Goal: Task Accomplishment & Management: Use online tool/utility

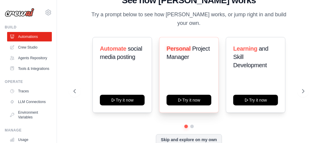
scroll to position [0, 0]
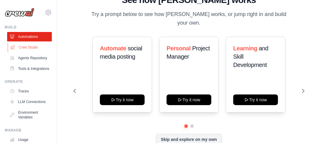
click at [19, 48] on link "Crew Studio" at bounding box center [30, 47] width 45 height 9
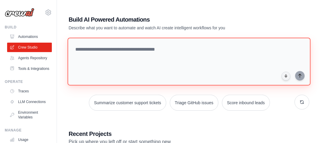
click at [139, 48] on textarea at bounding box center [188, 62] width 243 height 48
paste textarea "**********"
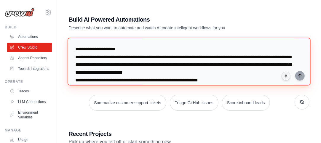
scroll to position [83, 0]
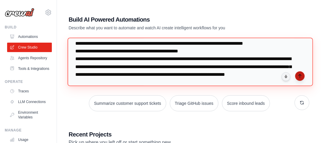
type textarea "**********"
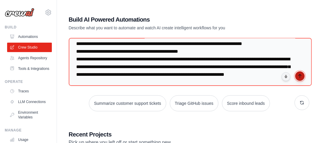
click at [301, 77] on icon "submit" at bounding box center [299, 76] width 5 height 5
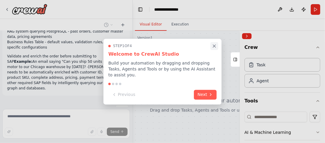
scroll to position [88, 0]
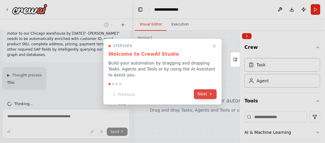
click at [208, 90] on button "Next" at bounding box center [205, 94] width 23 height 10
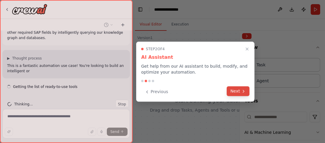
scroll to position [133, 0]
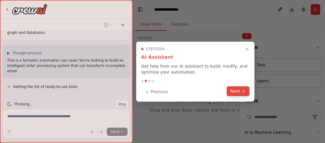
click at [238, 87] on button "Next" at bounding box center [238, 91] width 23 height 10
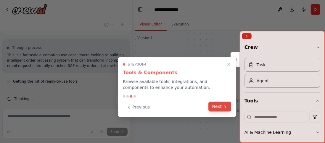
click at [222, 106] on button "Next" at bounding box center [220, 107] width 23 height 10
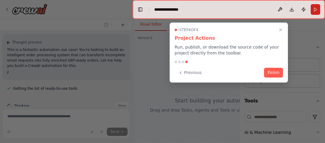
scroll to position [151, 0]
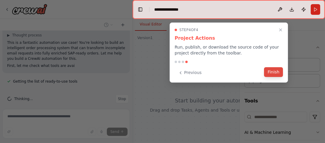
click at [272, 74] on button "Finish" at bounding box center [273, 72] width 19 height 10
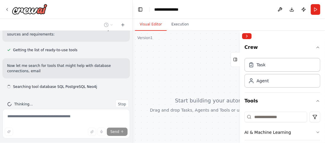
scroll to position [193, 0]
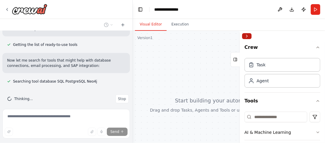
click at [249, 34] on button "Collapse right sidebar" at bounding box center [246, 36] width 9 height 6
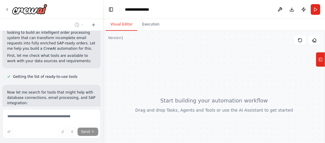
scroll to position [219, 0]
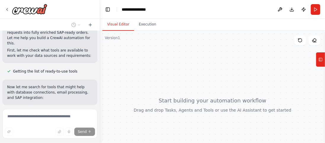
drag, startPoint x: 132, startPoint y: 56, endPoint x: 100, endPoint y: 55, distance: 31.7
click at [100, 55] on div "Problem Statement: We receive order requests via email in natural language form…" at bounding box center [162, 71] width 325 height 143
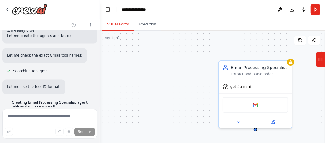
scroll to position [588, 0]
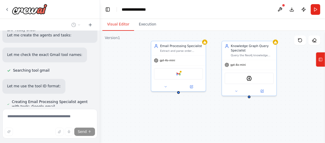
drag, startPoint x: 174, startPoint y: 86, endPoint x: 118, endPoint y: 60, distance: 62.0
click at [118, 60] on div "Email Processing Specialist Extract and parse order information from natural la…" at bounding box center [212, 105] width 225 height 148
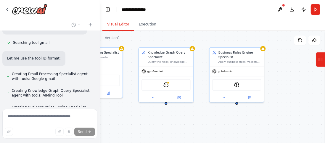
scroll to position [617, 0]
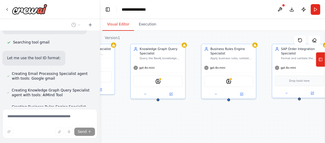
drag, startPoint x: 223, startPoint y: 106, endPoint x: 130, endPoint y: 108, distance: 93.0
click at [130, 108] on div "Email Processing Specialist Extract and parse order information from natural la…" at bounding box center [212, 105] width 225 height 148
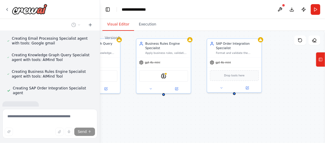
scroll to position [653, 0]
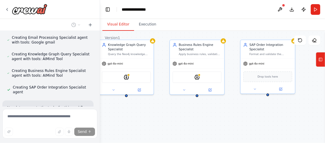
drag, startPoint x: 248, startPoint y: 115, endPoint x: 218, endPoint y: 111, distance: 30.2
click at [218, 111] on div ".deletable-edge-delete-btn { width: 20px; height: 20px; border: 0px solid #ffff…" at bounding box center [212, 105] width 225 height 148
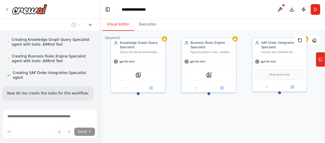
scroll to position [670, 0]
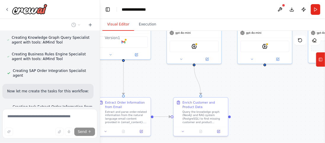
drag, startPoint x: 219, startPoint y: 104, endPoint x: 287, endPoint y: 73, distance: 74.5
click at [287, 73] on div ".deletable-edge-delete-btn { width: 20px; height: 20px; border: 0px solid #ffff…" at bounding box center [212, 105] width 225 height 148
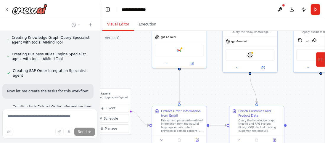
drag, startPoint x: 248, startPoint y: 83, endPoint x: 253, endPoint y: 88, distance: 7.3
click at [299, 90] on div ".deletable-edge-delete-btn { width: 20px; height: 20px; border: 0px solid #ffff…" at bounding box center [212, 105] width 225 height 148
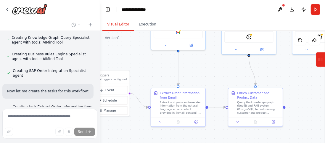
scroll to position [686, 0]
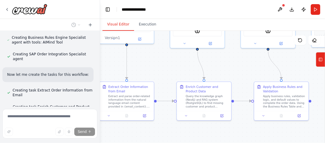
drag, startPoint x: 162, startPoint y: 82, endPoint x: 108, endPoint y: 57, distance: 58.8
click at [108, 57] on div ".deletable-edge-delete-btn { width: 20px; height: 20px; border: 0px solid #ffff…" at bounding box center [212, 105] width 225 height 148
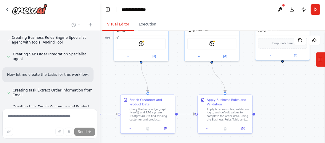
drag, startPoint x: 253, startPoint y: 73, endPoint x: 198, endPoint y: 86, distance: 56.5
click at [198, 86] on div ".deletable-edge-delete-btn { width: 20px; height: 20px; border: 0px solid #ffff…" at bounding box center [212, 105] width 225 height 148
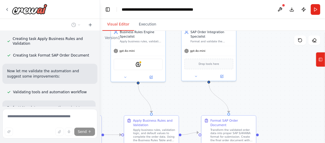
scroll to position [776, 0]
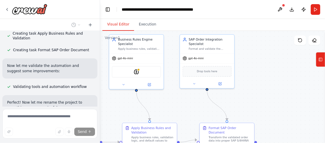
drag, startPoint x: 279, startPoint y: 79, endPoint x: 204, endPoint y: 108, distance: 80.5
click at [204, 108] on div ".deletable-edge-delete-btn { width: 20px; height: 20px; border: 0px solid #ffff…" at bounding box center [212, 105] width 225 height 148
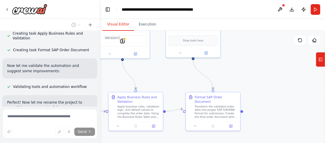
drag, startPoint x: 269, startPoint y: 83, endPoint x: 255, endPoint y: 52, distance: 34.3
click at [255, 52] on div ".deletable-edge-delete-btn { width: 20px; height: 20px; border: 0px solid #ffff…" at bounding box center [212, 105] width 225 height 148
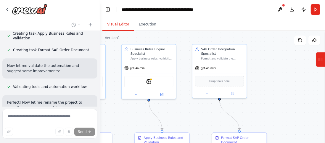
drag, startPoint x: 261, startPoint y: 84, endPoint x: 282, endPoint y: 109, distance: 33.4
click at [287, 123] on div ".deletable-edge-delete-btn { width: 20px; height: 20px; border: 0px solid #ffff…" at bounding box center [212, 105] width 225 height 148
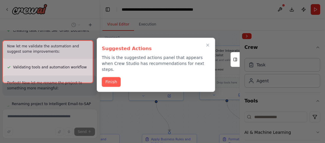
drag, startPoint x: 272, startPoint y: 69, endPoint x: 280, endPoint y: 70, distance: 8.1
click at [280, 70] on div "Problem Statement: We receive order requests via email in natural language form…" at bounding box center [162, 71] width 325 height 143
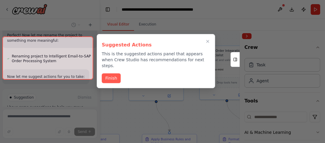
click at [74, 69] on div at bounding box center [47, 57] width 91 height 43
click at [110, 73] on button "Finish" at bounding box center [111, 78] width 19 height 10
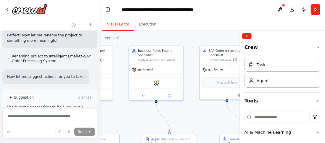
click at [42, 120] on span "Run Automation" at bounding box center [52, 122] width 29 height 5
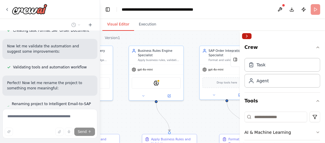
click at [247, 35] on button "Collapse right sidebar" at bounding box center [246, 36] width 9 height 6
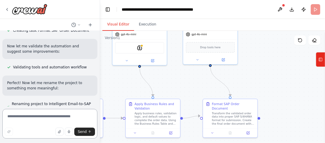
scroll to position [792, 0]
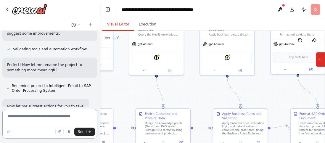
drag, startPoint x: 188, startPoint y: 115, endPoint x: 259, endPoint y: 90, distance: 75.5
click at [259, 90] on div ".deletable-edge-delete-btn { width: 20px; height: 20px; border: 0px solid #ffff…" at bounding box center [212, 105] width 225 height 148
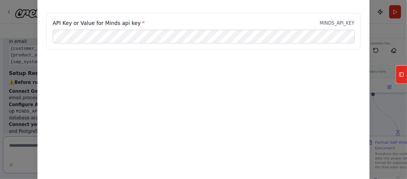
scroll to position [1144, 0]
click at [222, 44] on div "API Key or Value for Minds api key * MINDS_API_KEY" at bounding box center [162, 28] width 265 height 36
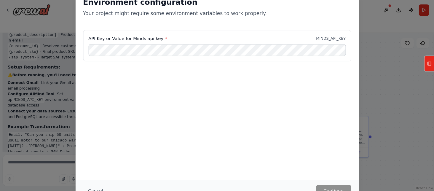
scroll to position [1138, 0]
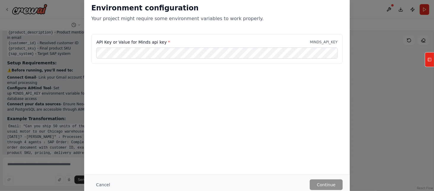
click at [180, 143] on div "Environment configuration Your project might require some environment variables…" at bounding box center [216, 85] width 265 height 178
click at [93, 143] on div "Environment configuration Your project might require some environment variables…" at bounding box center [216, 85] width 265 height 178
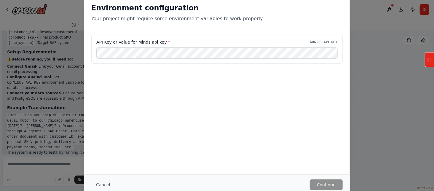
click at [325, 143] on div "Environment configuration Your project might require some environment variables…" at bounding box center [217, 95] width 434 height 191
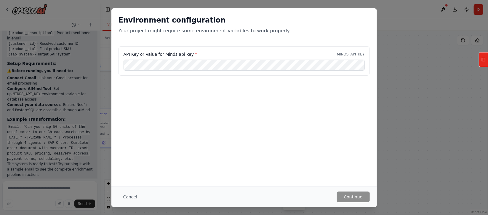
drag, startPoint x: 425, startPoint y: 1, endPoint x: 298, endPoint y: 195, distance: 231.3
click at [298, 143] on div "Cancel Continue" at bounding box center [243, 196] width 251 height 11
click at [94, 109] on div "Environment configuration Your project might require some environment variables…" at bounding box center [244, 107] width 488 height 215
click at [127, 143] on button "Cancel" at bounding box center [129, 196] width 23 height 11
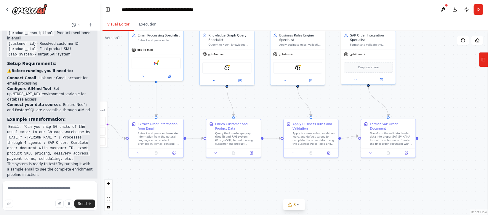
drag, startPoint x: 250, startPoint y: 96, endPoint x: 322, endPoint y: 104, distance: 73.0
click at [322, 104] on div ".deletable-edge-delete-btn { width: 20px; height: 20px; border: 0px solid #ffff…" at bounding box center [294, 123] width 388 height 184
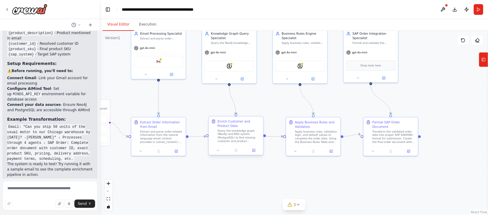
click at [232, 139] on div "Query the knowledge graph (Neo4j) and RAG system (PostgreSQL) to find missing c…" at bounding box center [238, 136] width 43 height 14
click at [236, 49] on div "gpt-4o-mini" at bounding box center [229, 52] width 54 height 10
click at [218, 43] on div "Query the Neo4j knowledge graph and PostgreSQL RAG system to retrieve missing c…" at bounding box center [232, 42] width 43 height 4
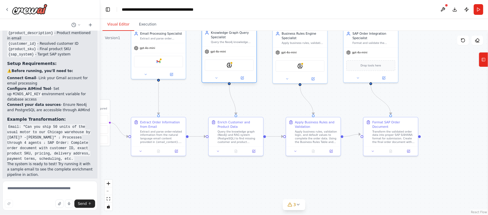
click at [218, 43] on div "Query the Neo4j knowledge graph and PostgreSQL RAG system to retrieve missing c…" at bounding box center [232, 42] width 43 height 4
click at [243, 77] on icon at bounding box center [242, 78] width 4 height 4
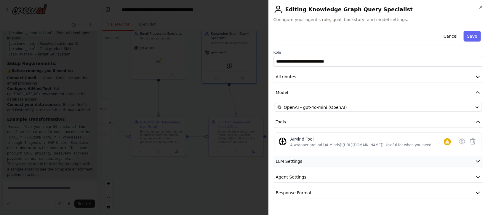
click at [314, 143] on button "LLM Settings" at bounding box center [378, 161] width 210 height 11
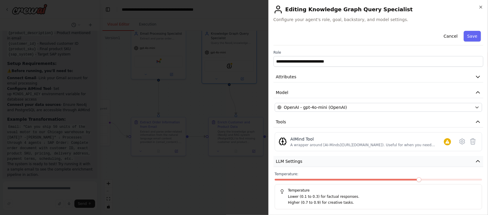
click at [314, 143] on button "LLM Settings" at bounding box center [378, 161] width 210 height 11
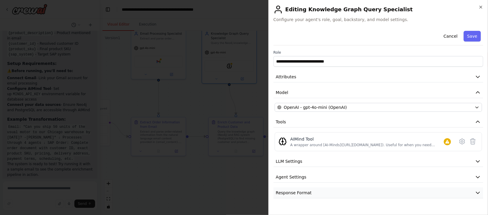
click at [310, 143] on button "Response Format" at bounding box center [378, 192] width 210 height 11
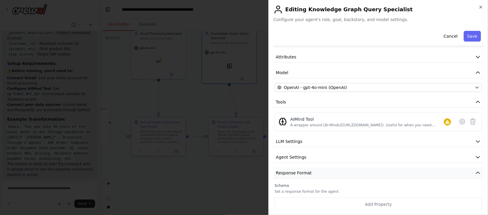
click at [298, 143] on span "Response Format" at bounding box center [294, 173] width 36 height 6
